Goal: Task Accomplishment & Management: Manage account settings

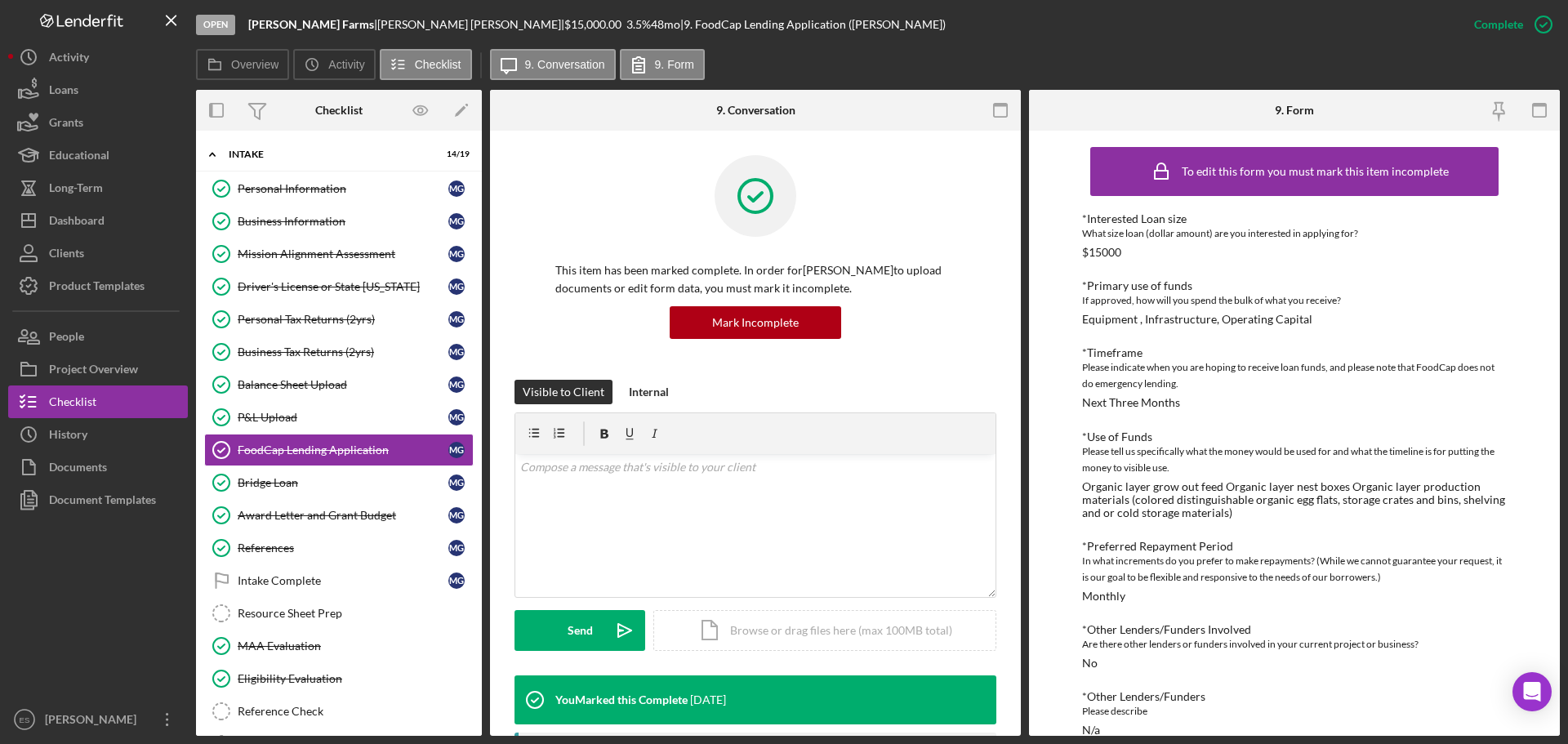
scroll to position [245, 0]
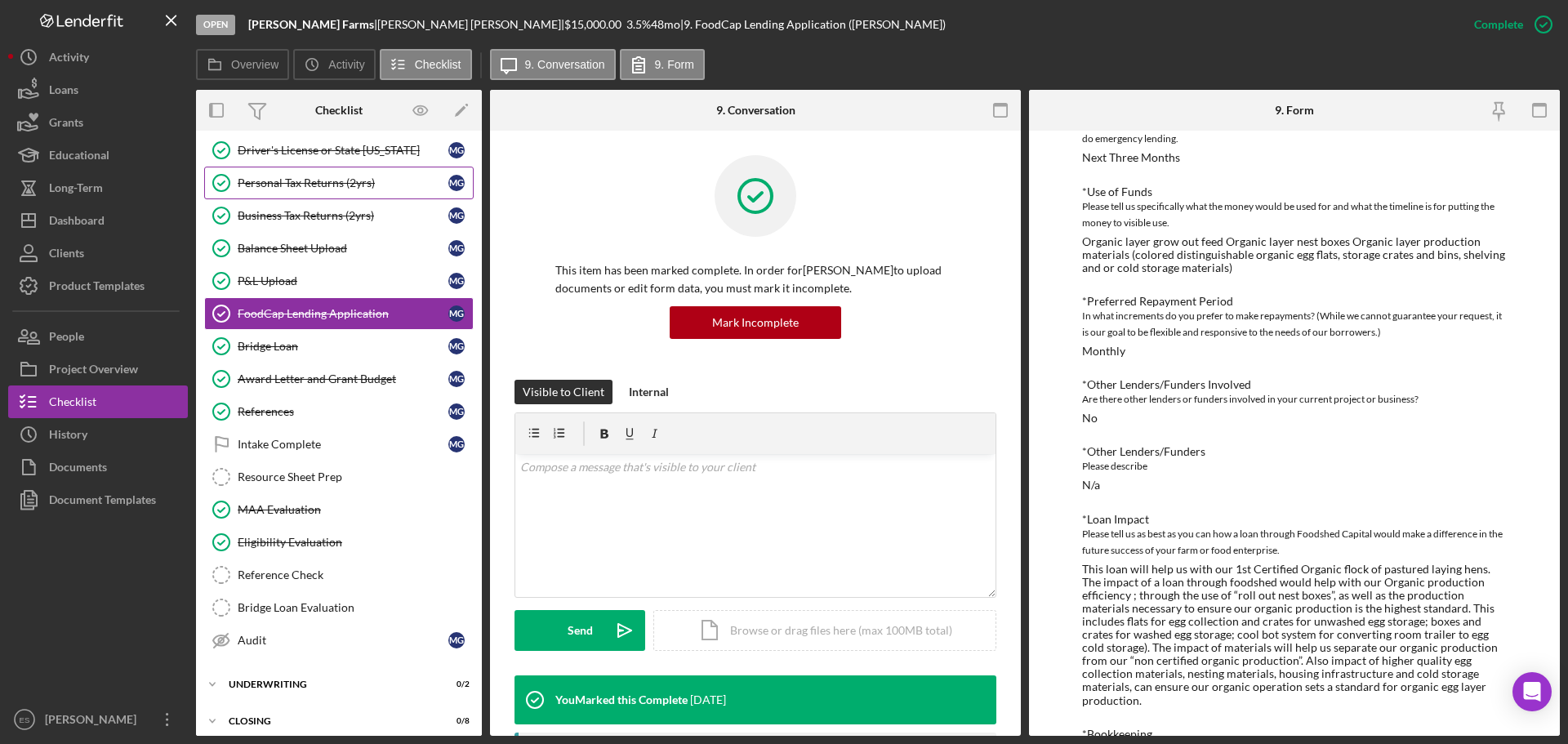
click at [355, 187] on div "Personal Tax Returns (2yrs)" at bounding box center [342, 183] width 211 height 13
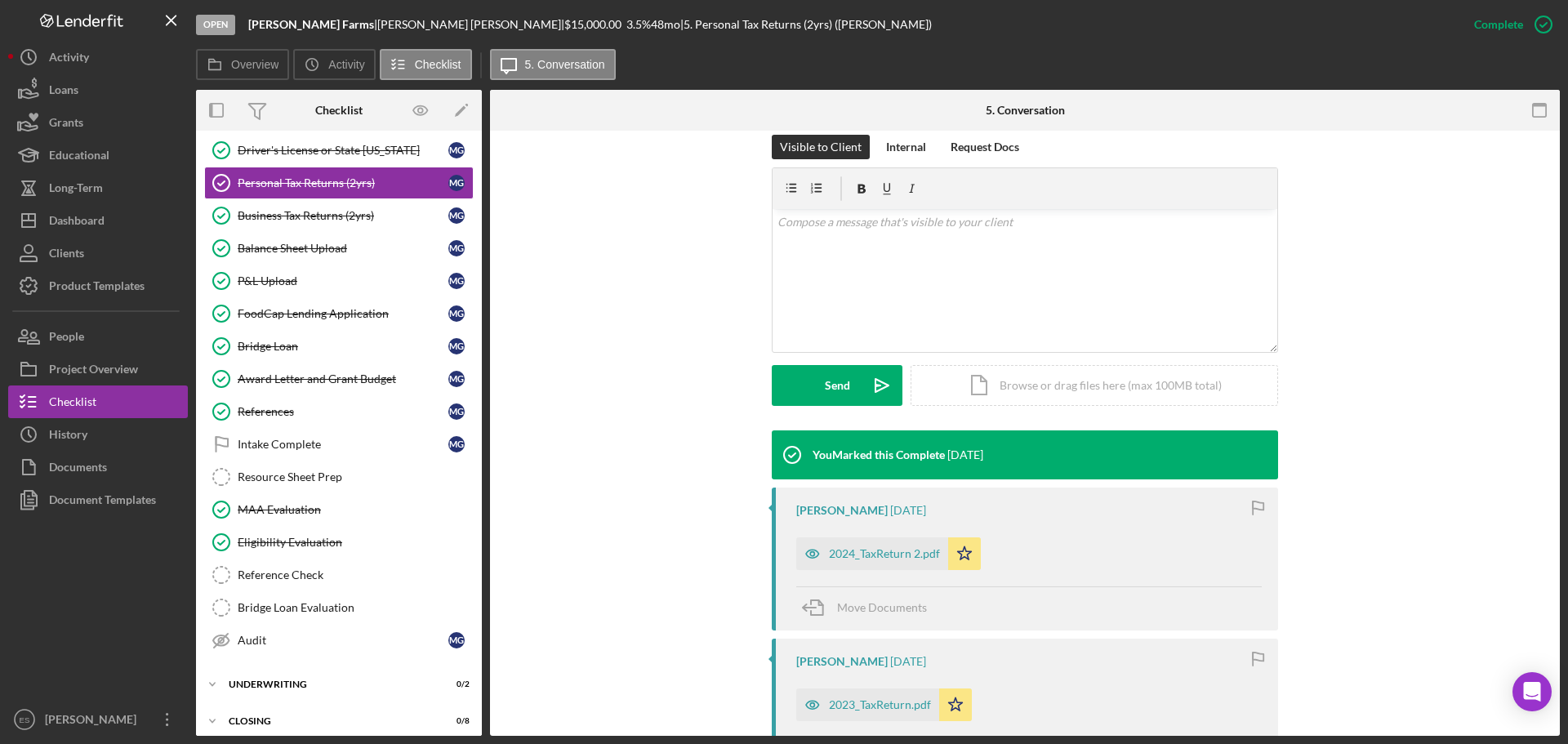
scroll to position [571, 0]
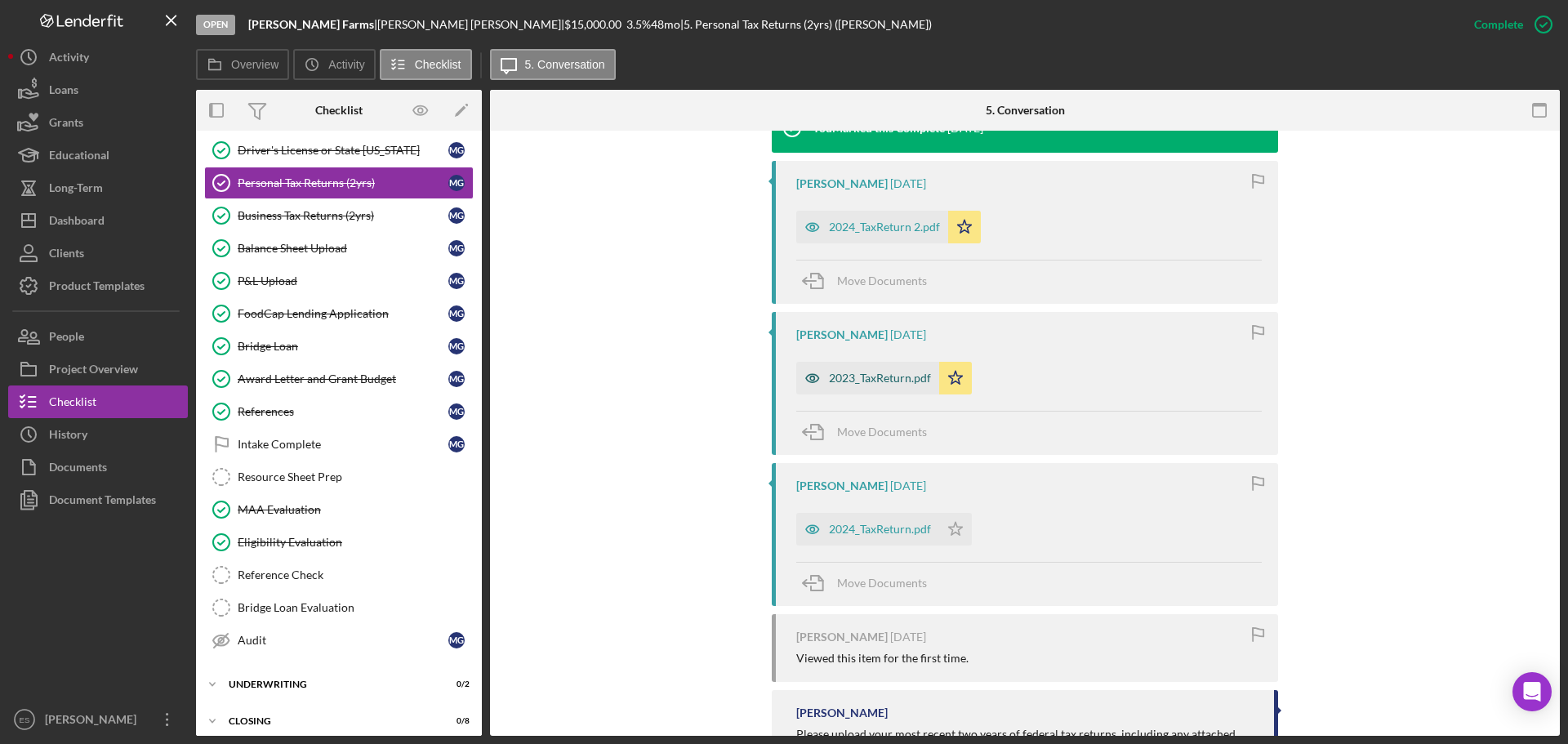
click at [862, 381] on div "2023_TaxReturn.pdf" at bounding box center [880, 378] width 102 height 13
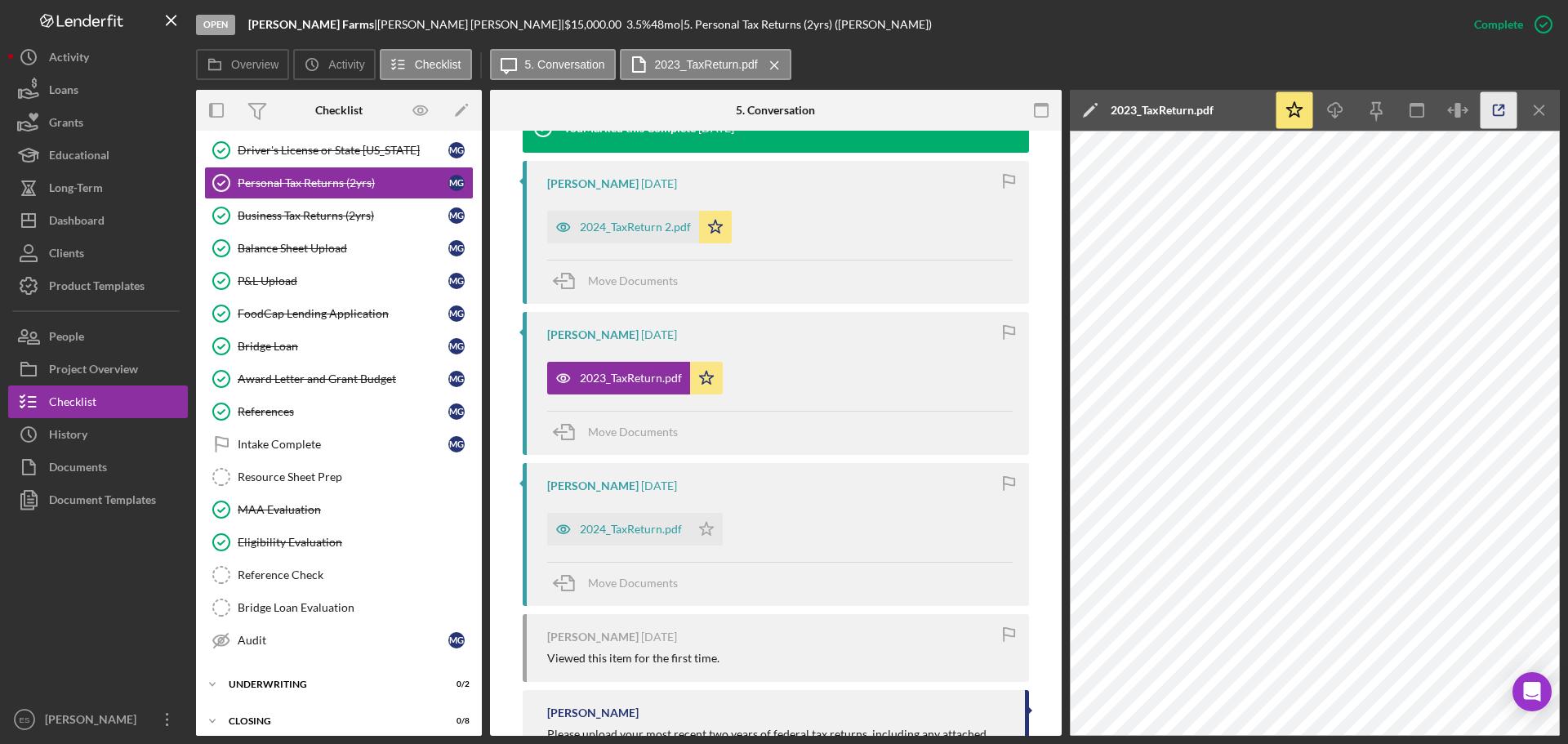
click at [1504, 110] on icon "button" at bounding box center [1499, 110] width 37 height 37
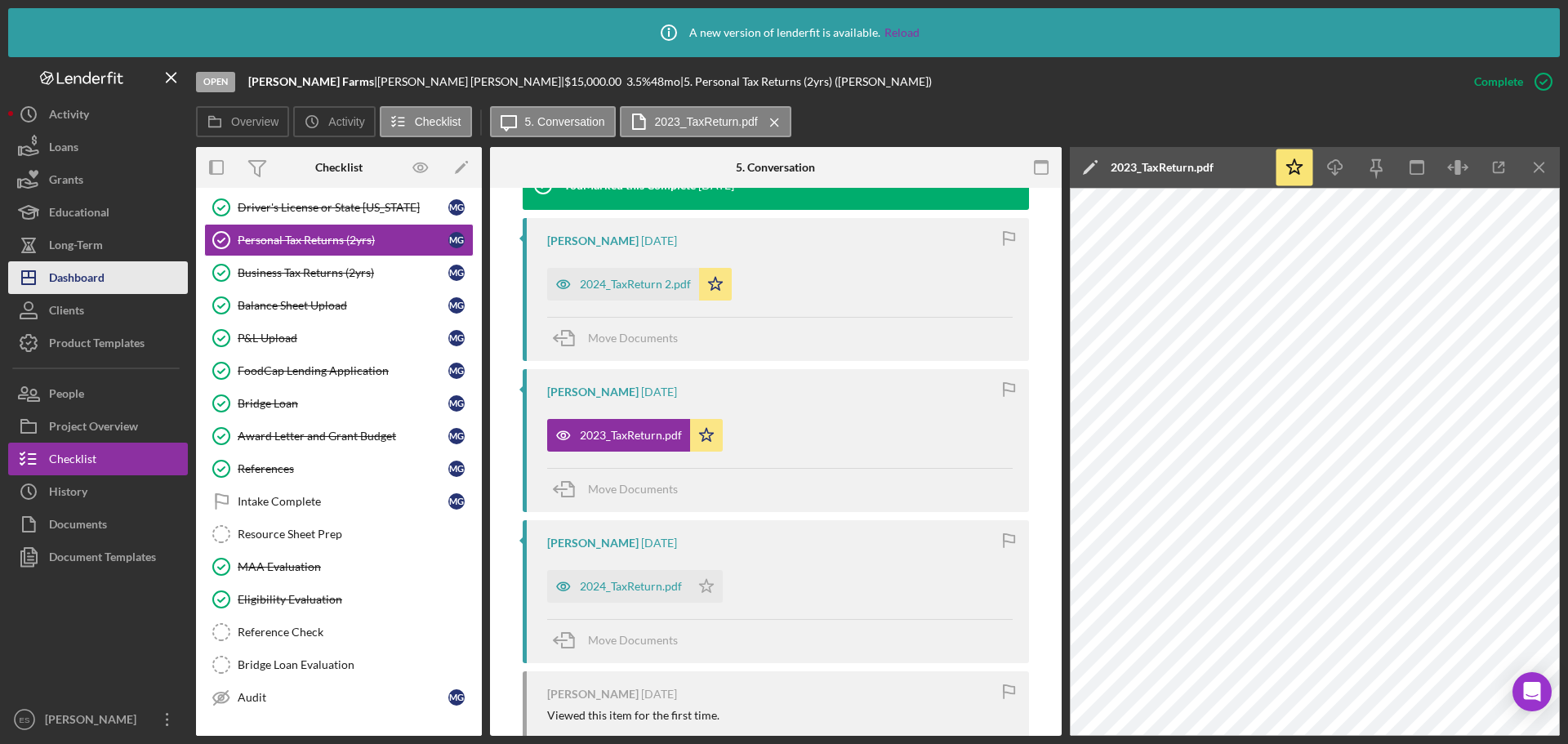
click at [89, 278] on div "Dashboard" at bounding box center [77, 280] width 56 height 37
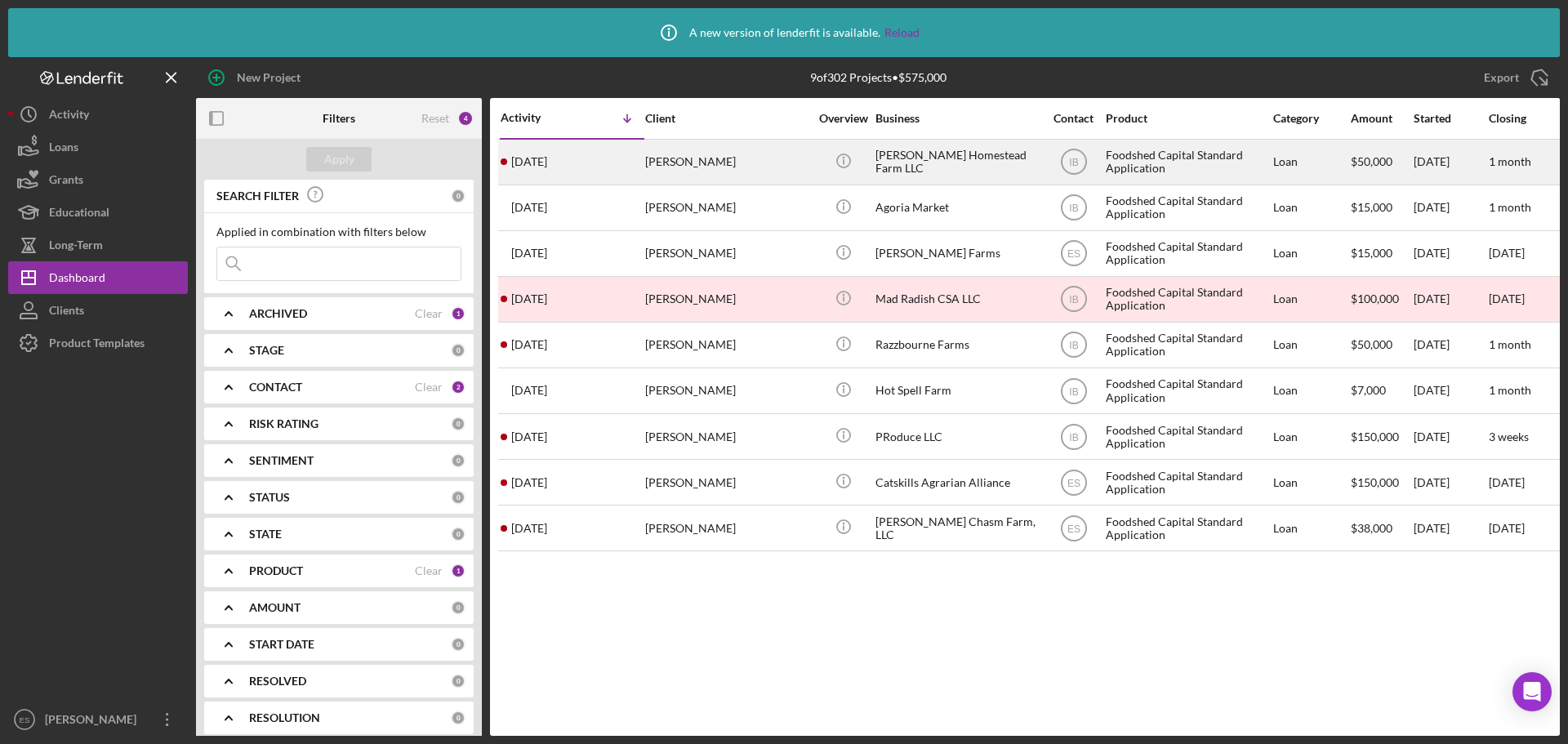
click at [625, 172] on div "5 days ago Amanda Grisa" at bounding box center [572, 161] width 143 height 44
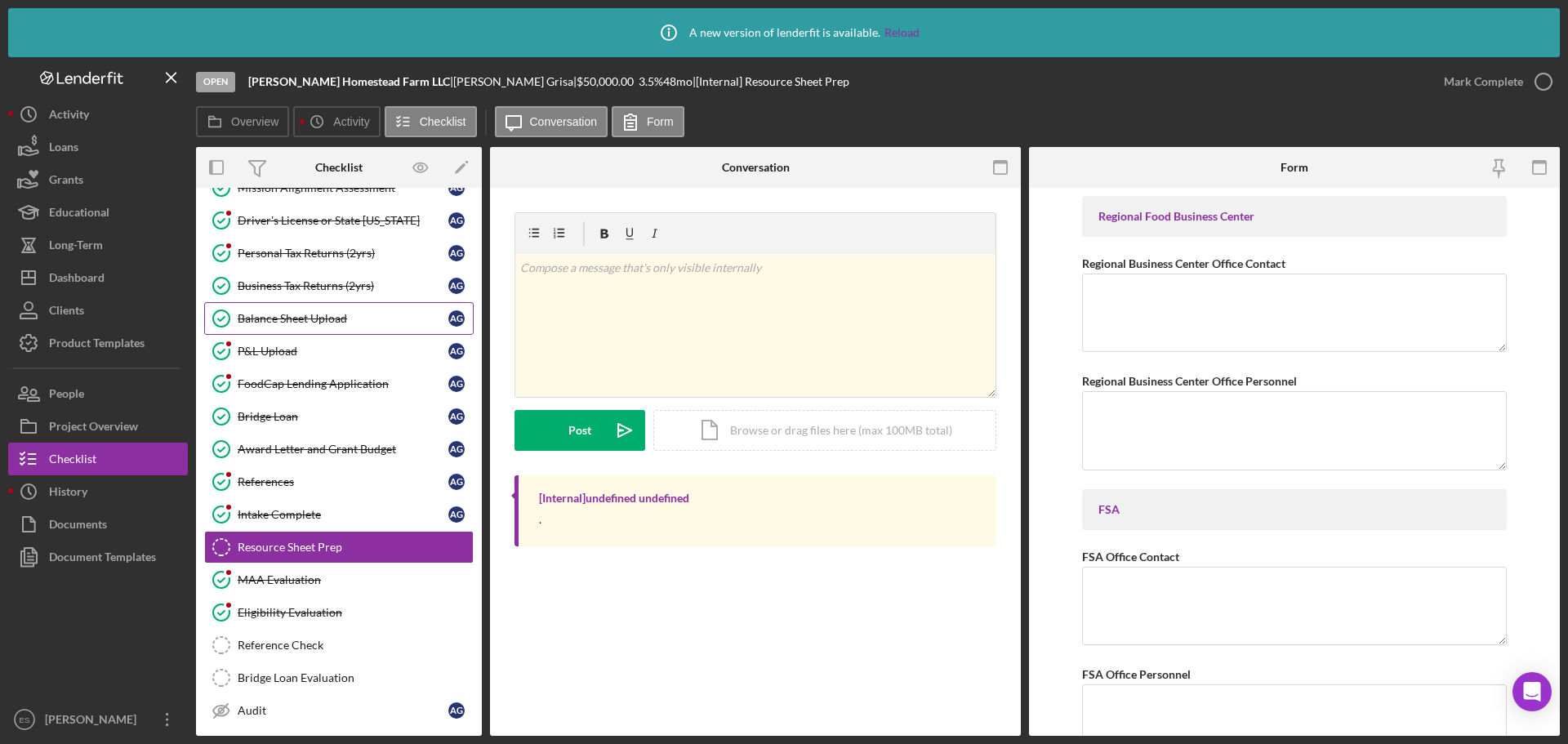
scroll to position [159, 0]
click at [294, 257] on div "Personal Tax Returns (2yrs)" at bounding box center [342, 254] width 211 height 13
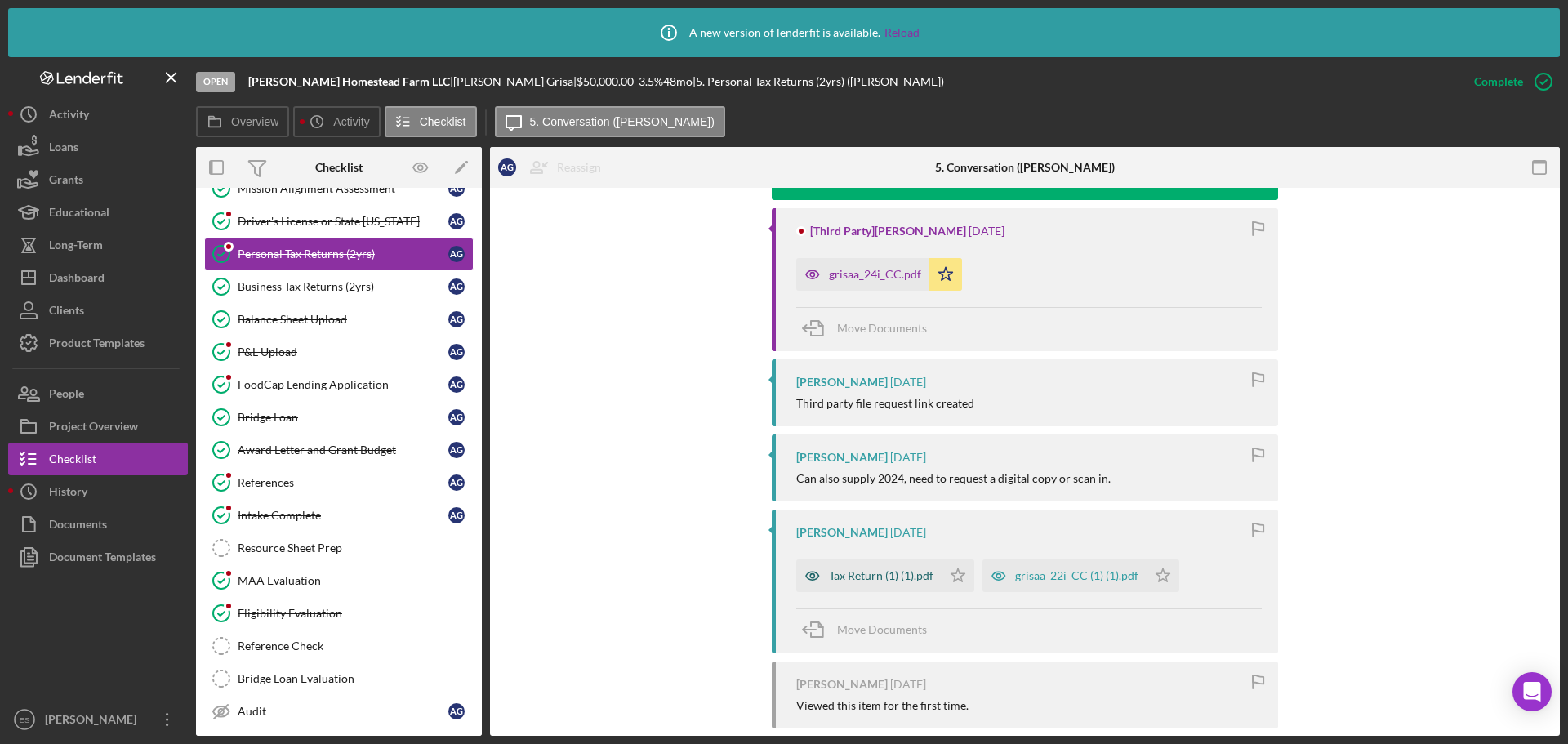
scroll to position [571, 0]
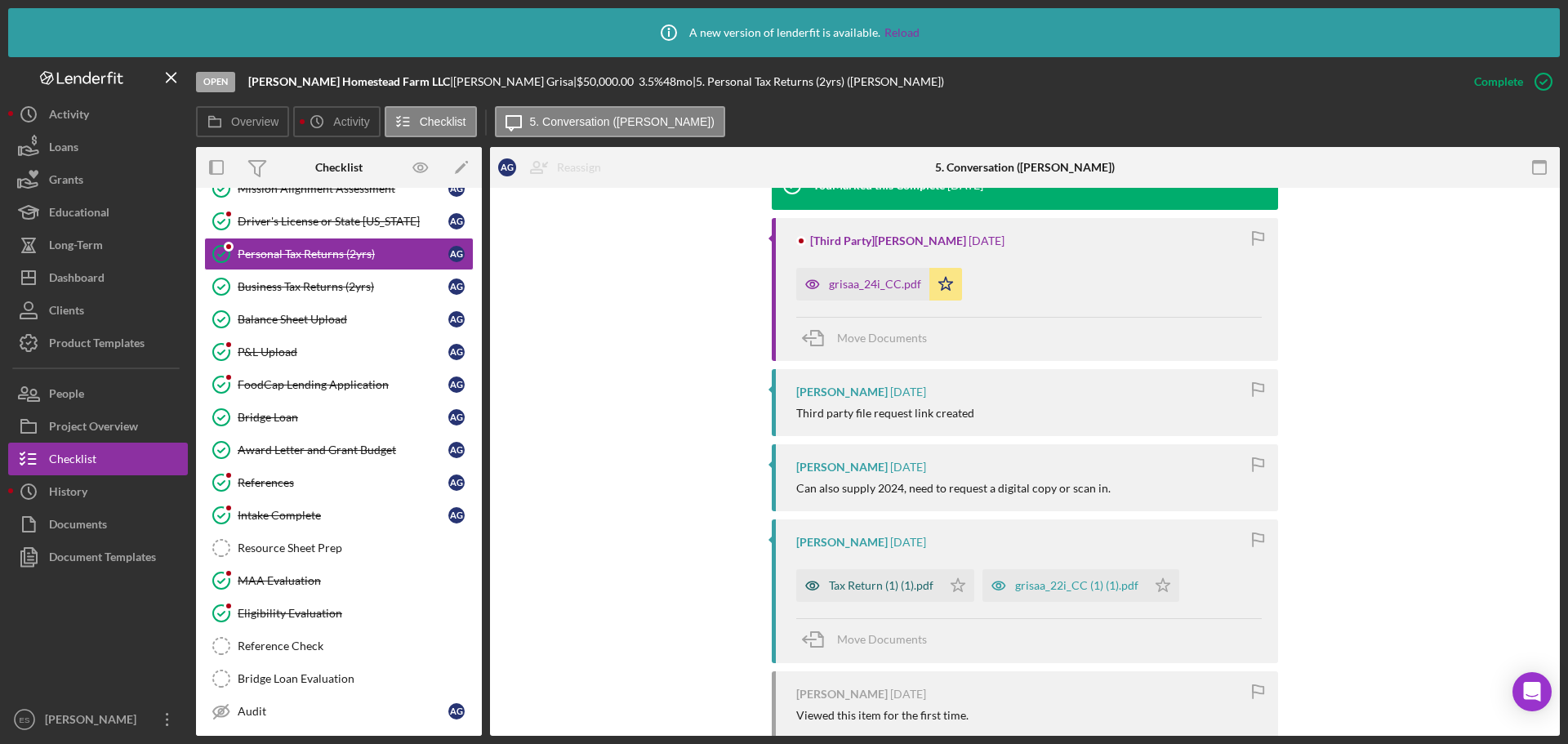
click at [879, 576] on div "Tax Return (1) (1).pdf" at bounding box center [868, 584] width 146 height 32
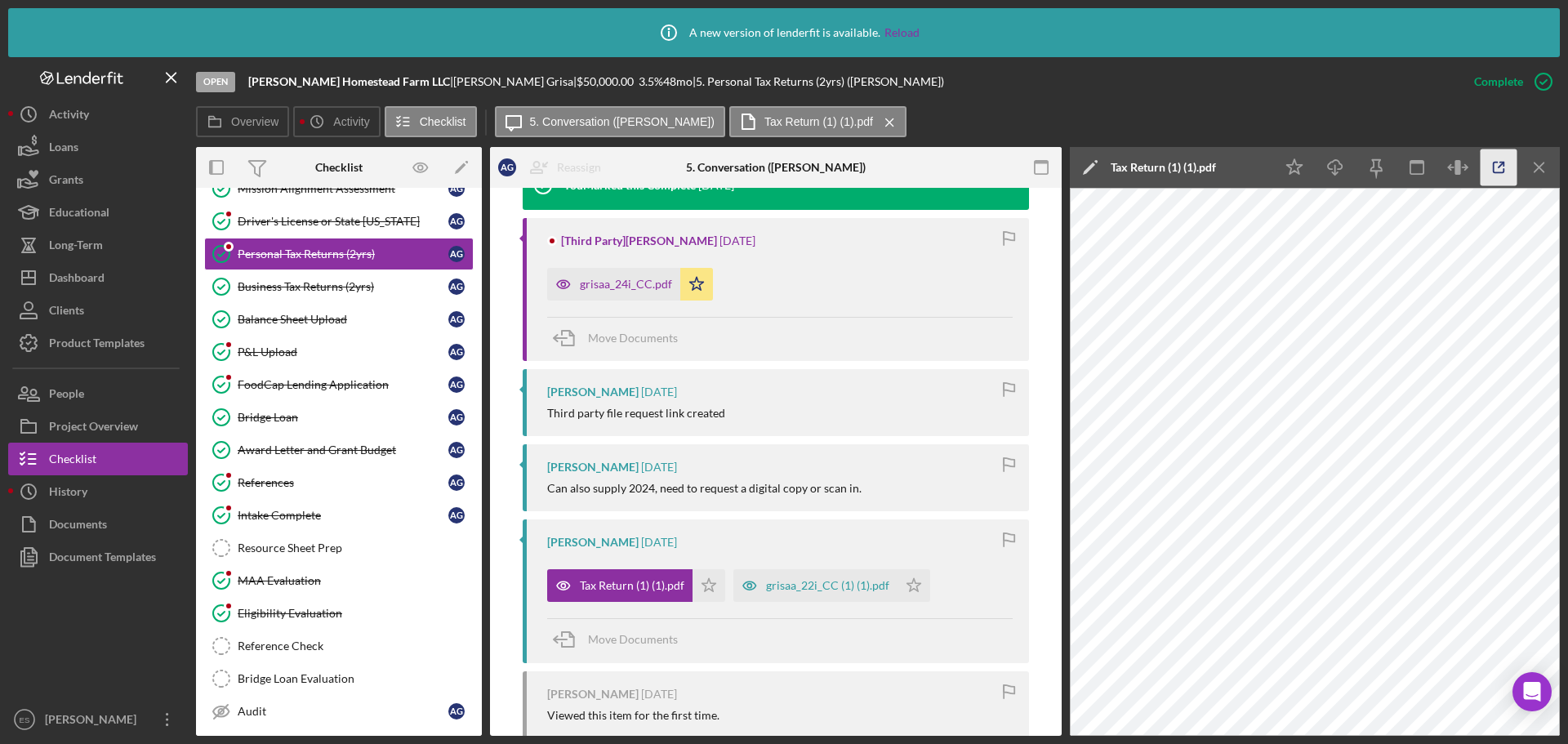
click at [1501, 167] on icon "button" at bounding box center [1499, 168] width 37 height 37
click at [637, 287] on div "grisaa_24i_CC.pdf" at bounding box center [625, 284] width 92 height 13
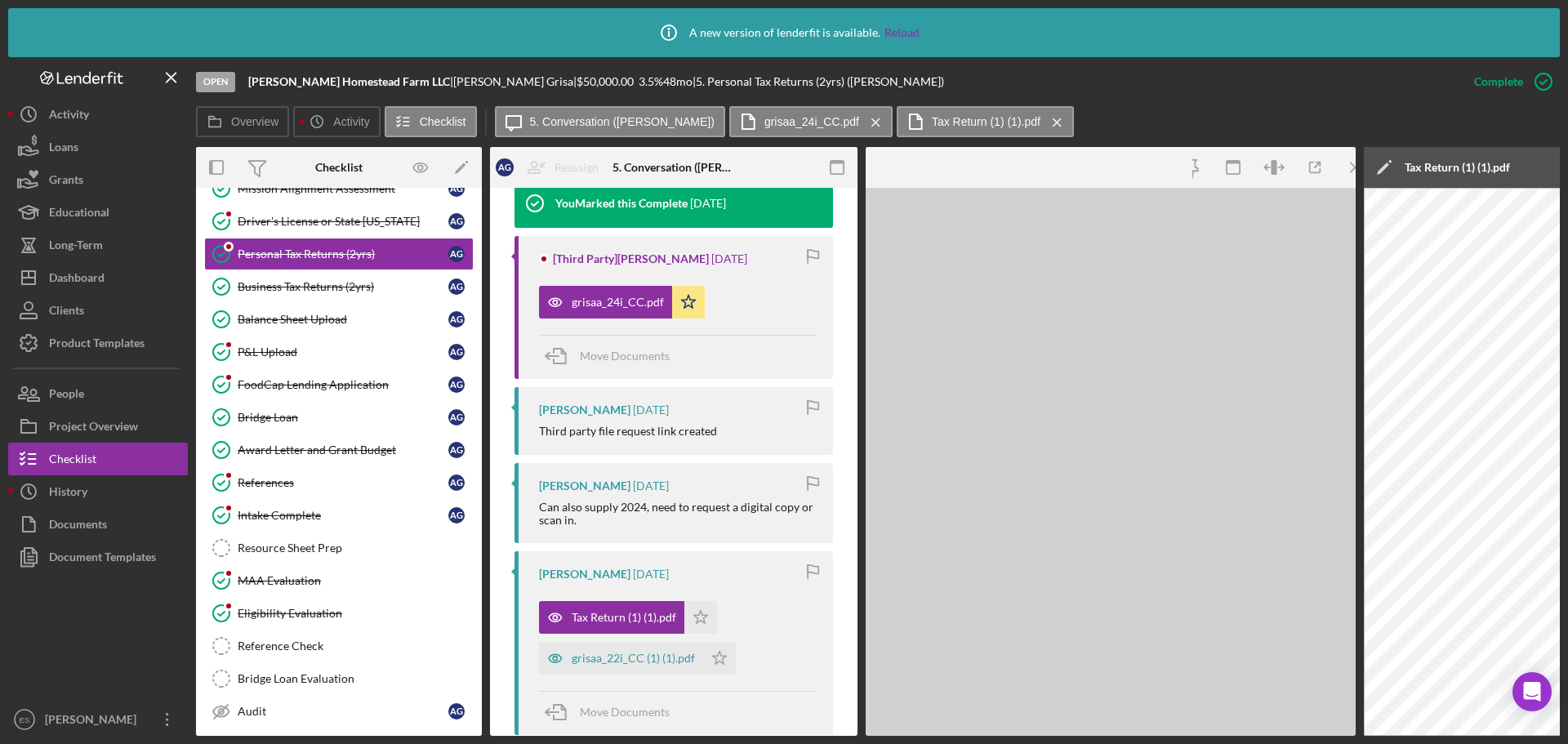
scroll to position [589, 0]
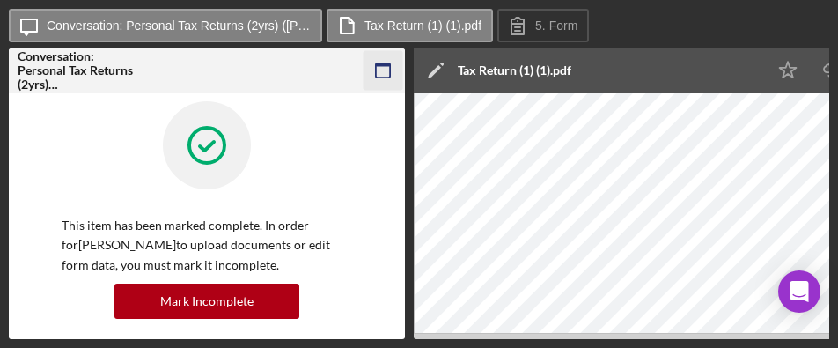
click at [385, 63] on rect "button" at bounding box center [383, 70] width 14 height 14
